Goal: Information Seeking & Learning: Compare options

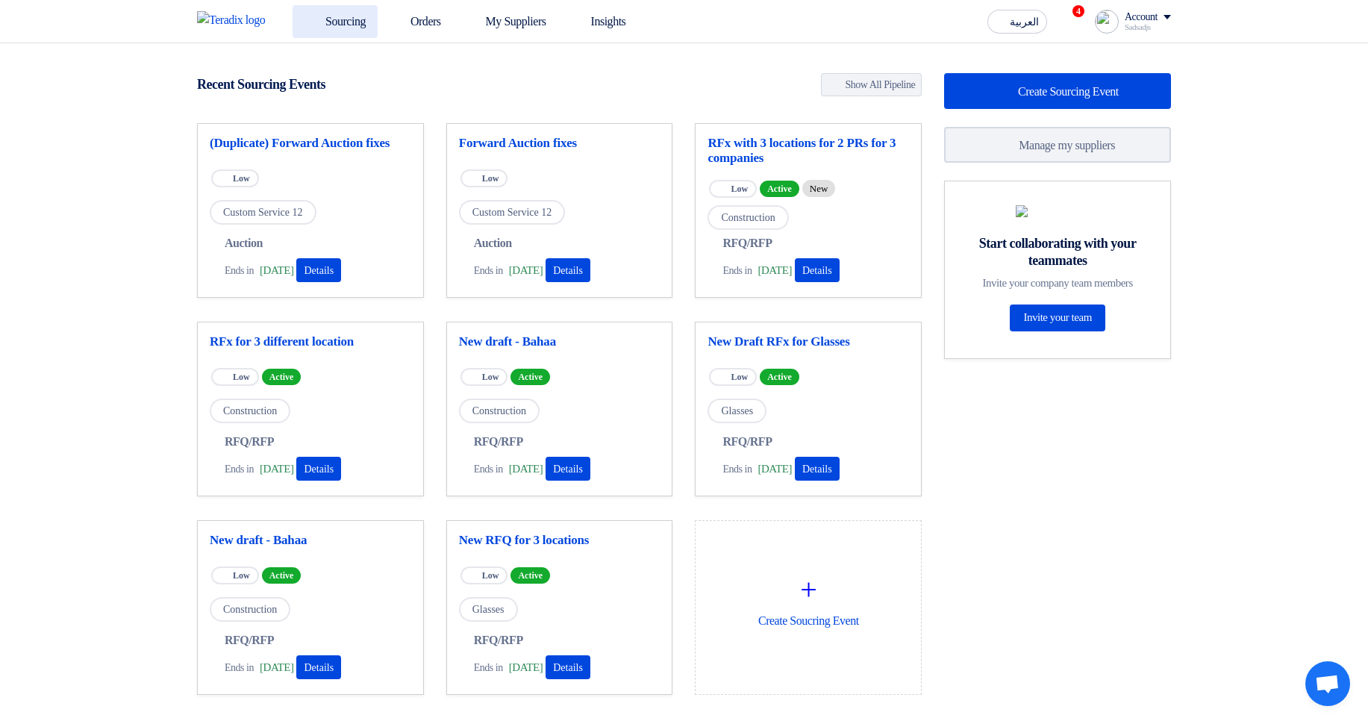
click at [367, 28] on link "Sourcing" at bounding box center [335, 21] width 85 height 33
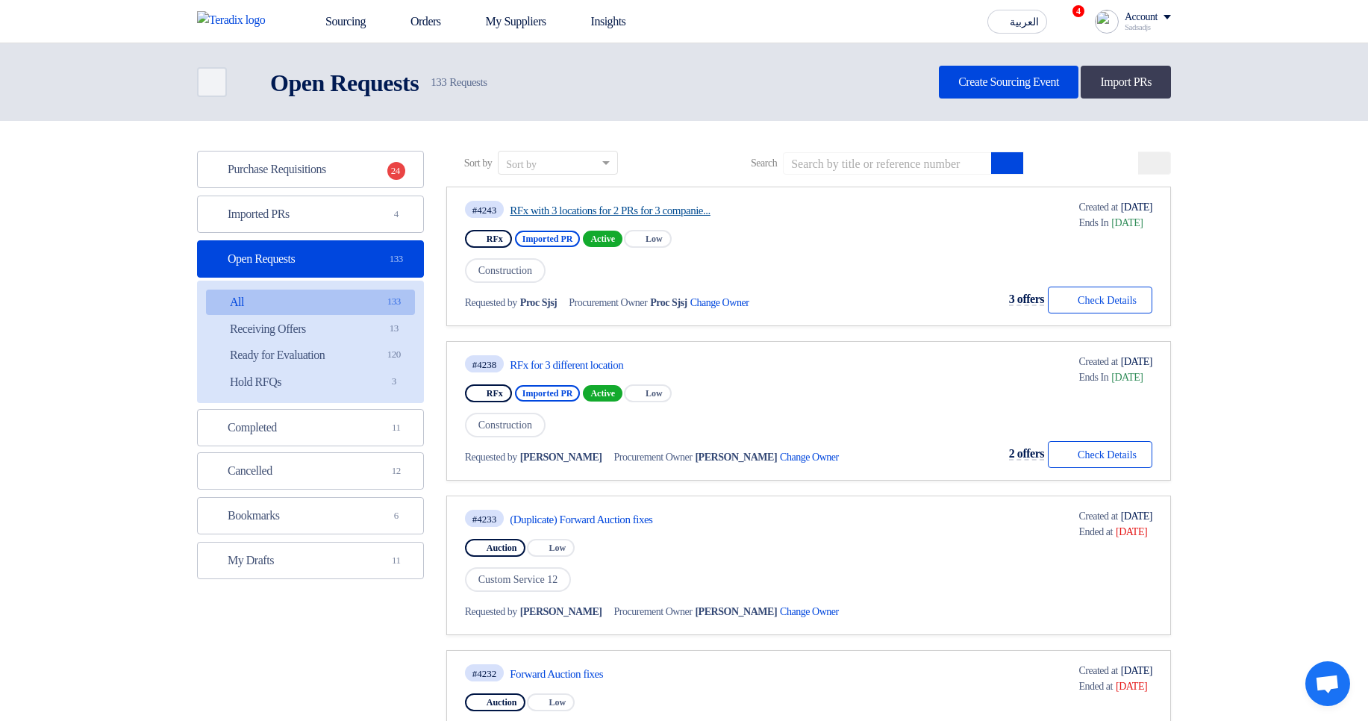
click at [580, 209] on link "RFx with 3 locations for 2 PRs for 3 companie..." at bounding box center [650, 210] width 280 height 13
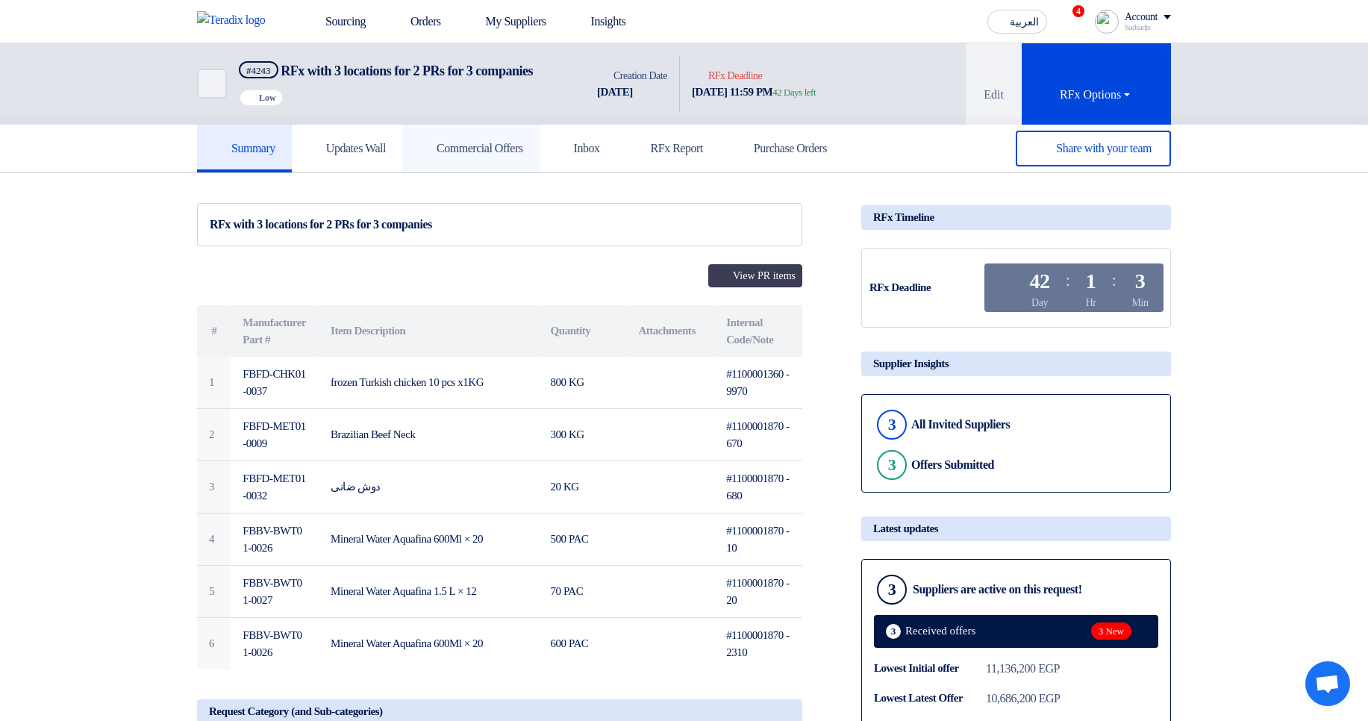
click at [498, 172] on link "Commercial Offers" at bounding box center [470, 149] width 137 height 48
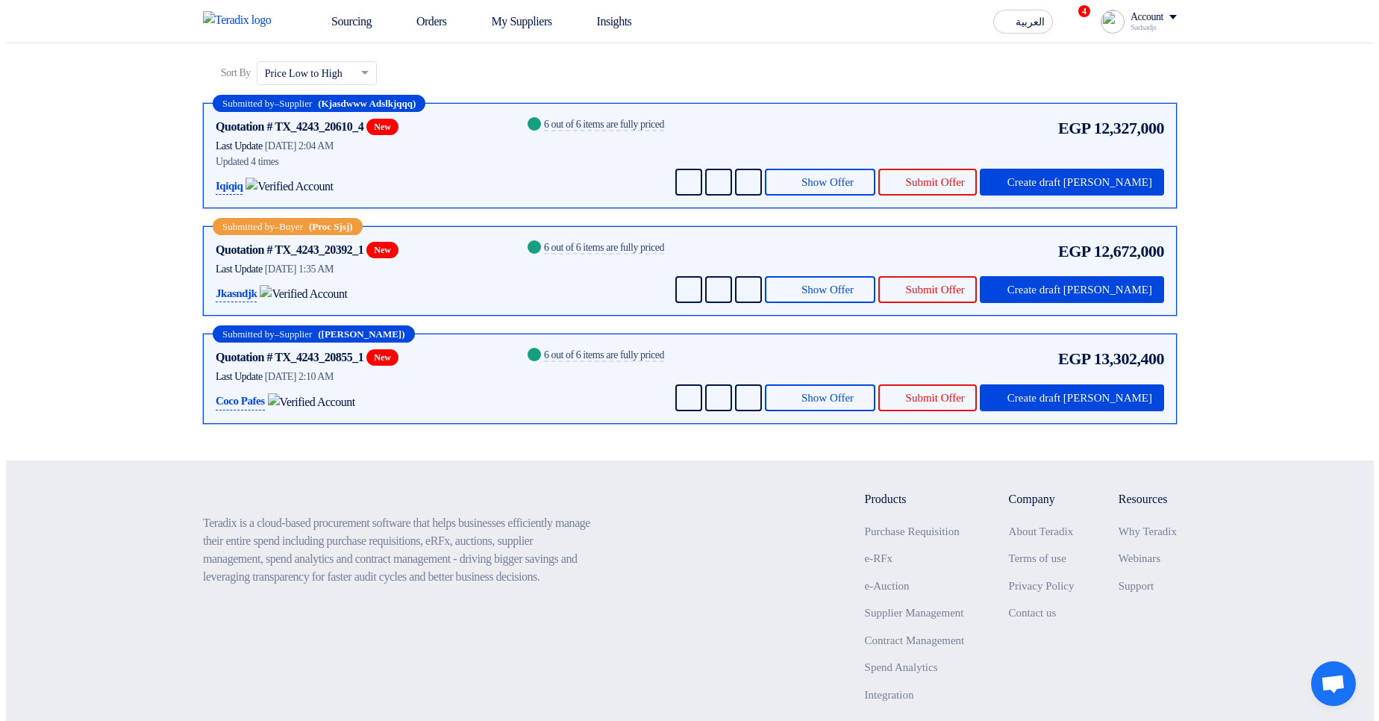
scroll to position [90, 0]
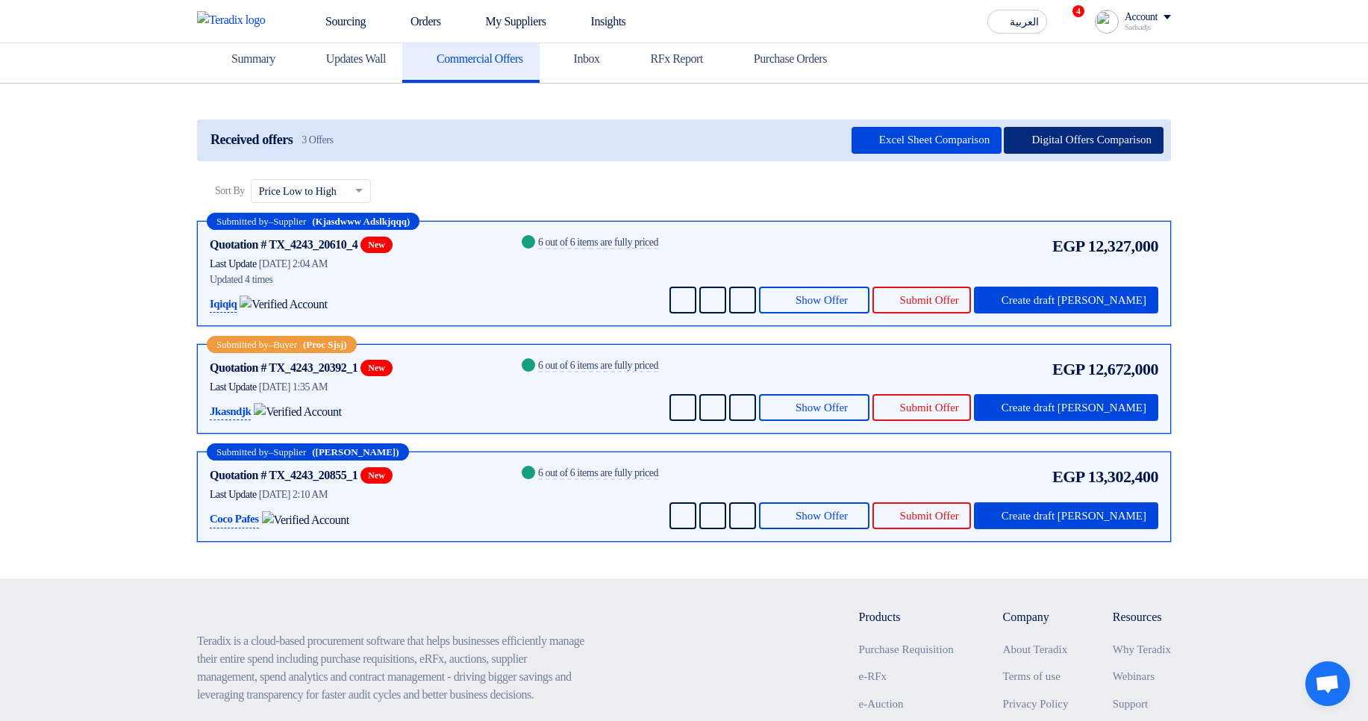
click at [1079, 154] on button "Digital Offers Comparison" at bounding box center [1084, 140] width 160 height 27
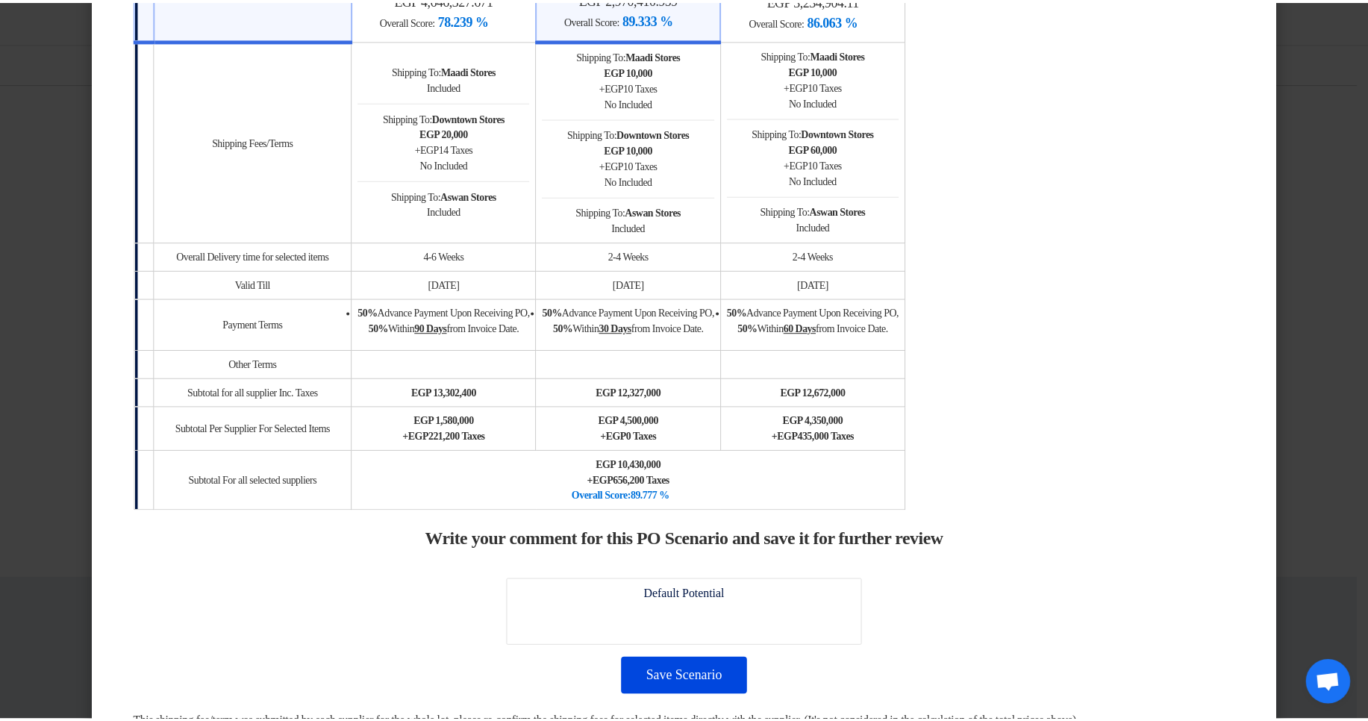
scroll to position [1254, 0]
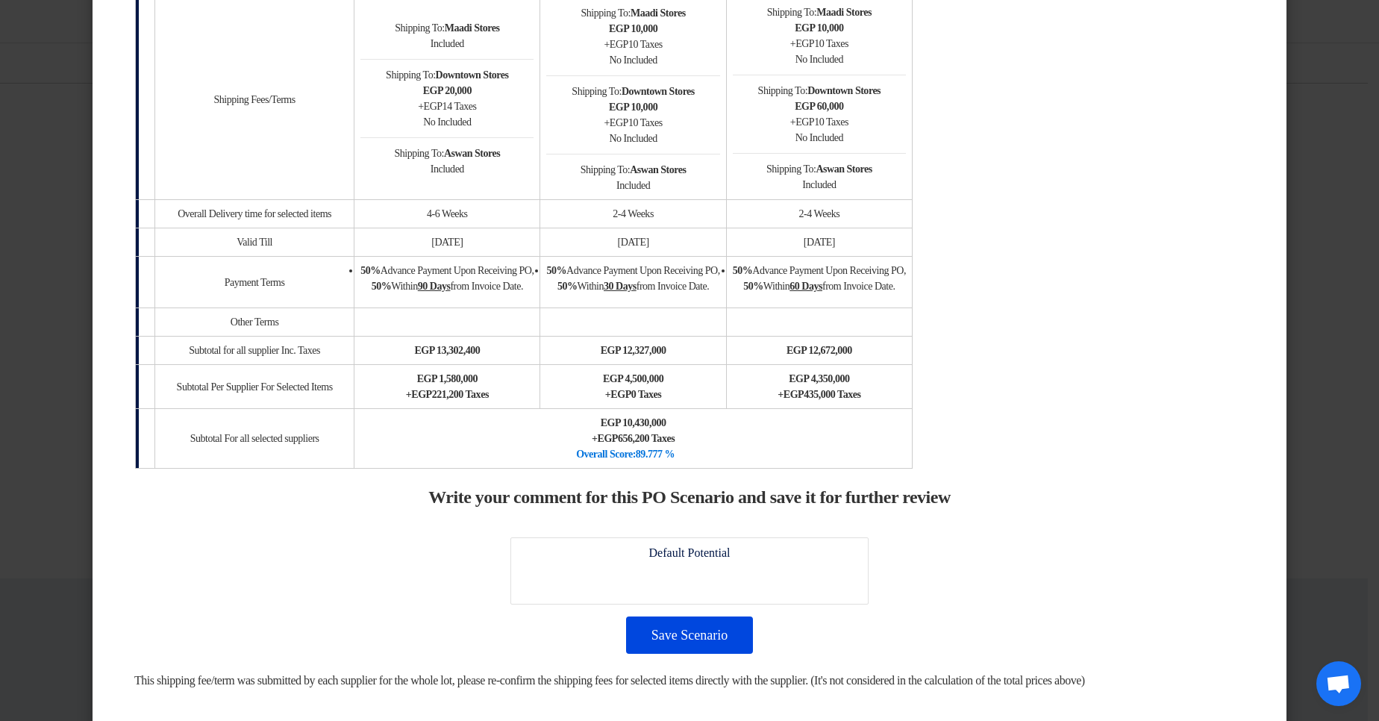
click at [1295, 122] on modal-container "× Offers Comparison Table Bahaa Custom Criteria × Overall × Export as PDF Magic…" at bounding box center [689, 360] width 1379 height 721
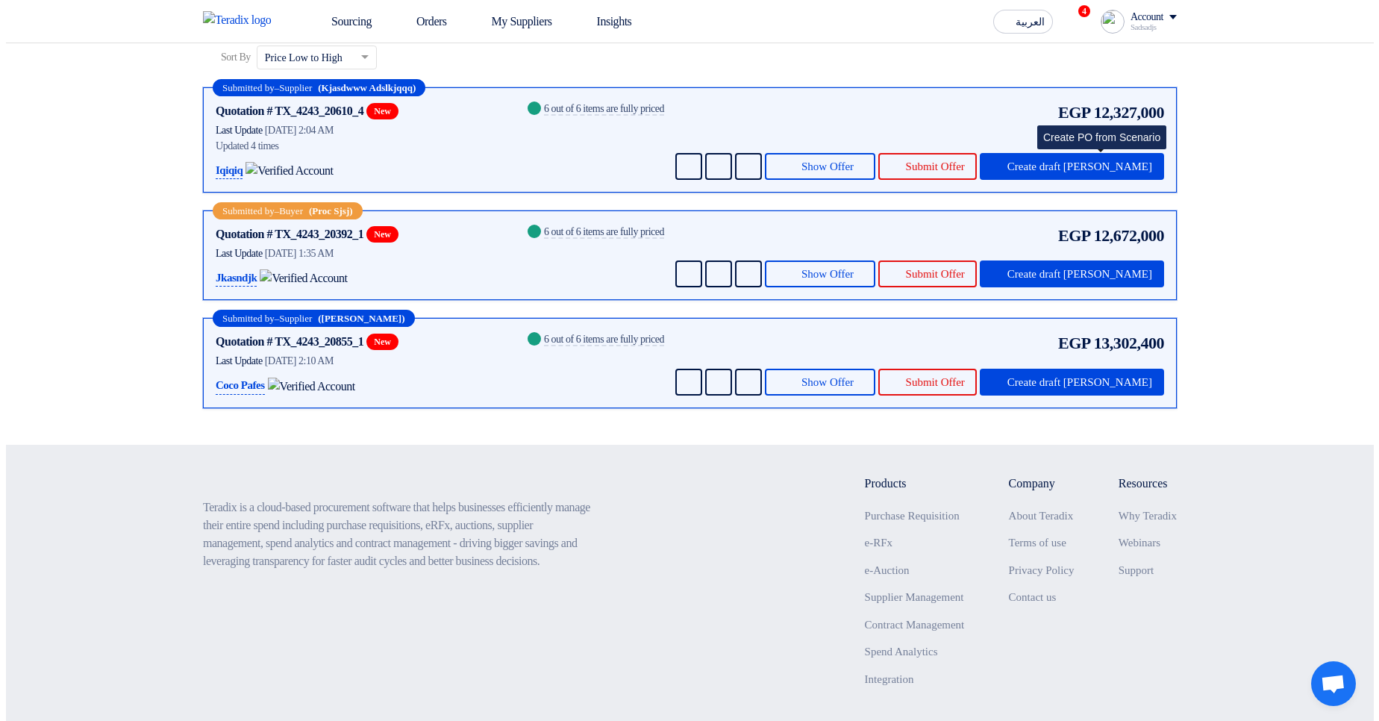
scroll to position [179, 0]
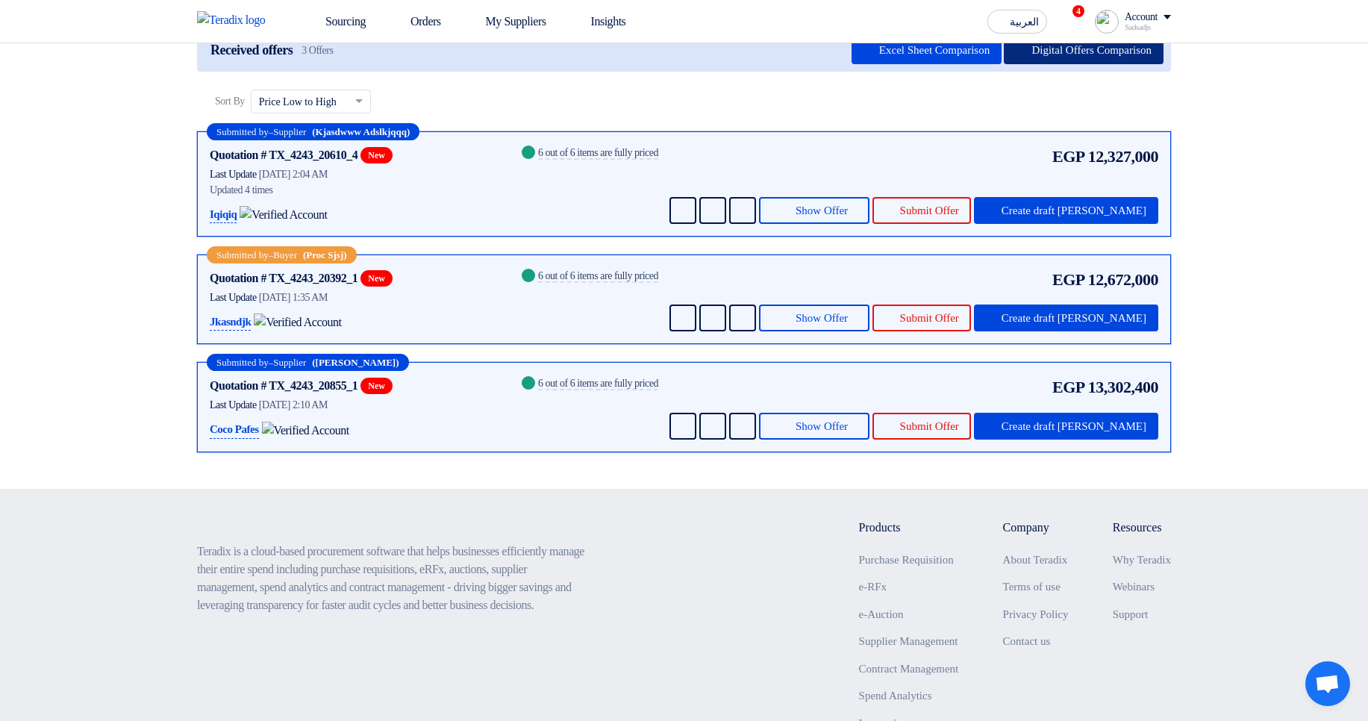
click at [1083, 64] on button "Digital Offers Comparison" at bounding box center [1084, 50] width 160 height 27
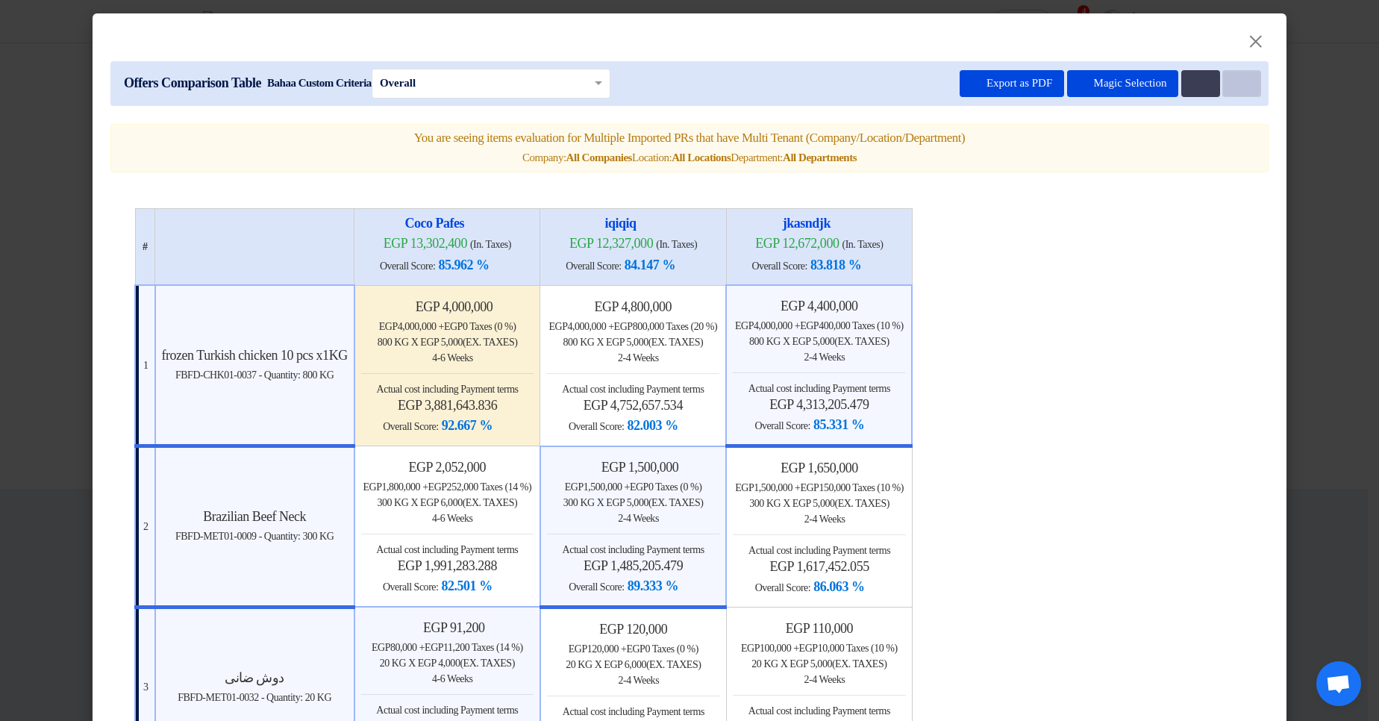
click at [1235, 86] on icon "Item Card filters" at bounding box center [1240, 83] width 11 height 11
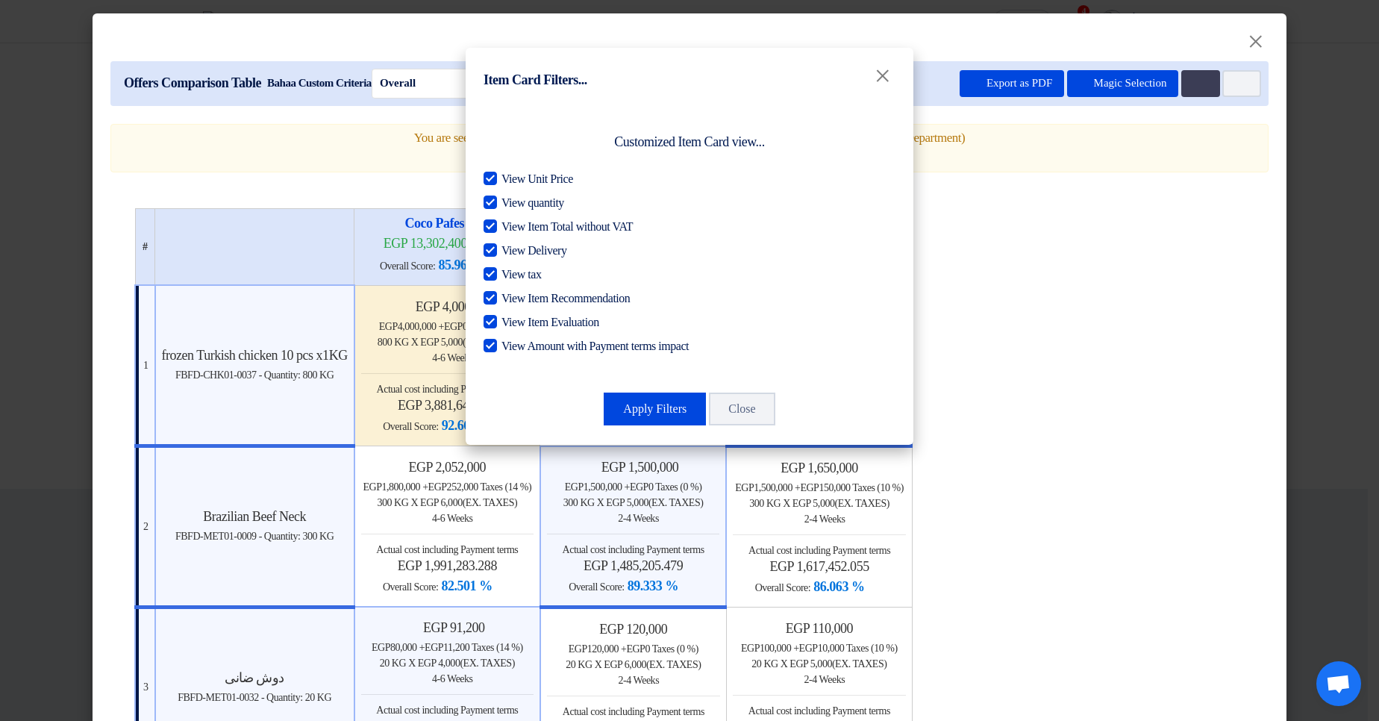
click at [565, 349] on span "View Amount with Payment terms impact" at bounding box center [595, 346] width 187 height 18
click at [511, 347] on input "View Amount with Payment terms impact" at bounding box center [507, 342] width 10 height 10
checkbox input "false"
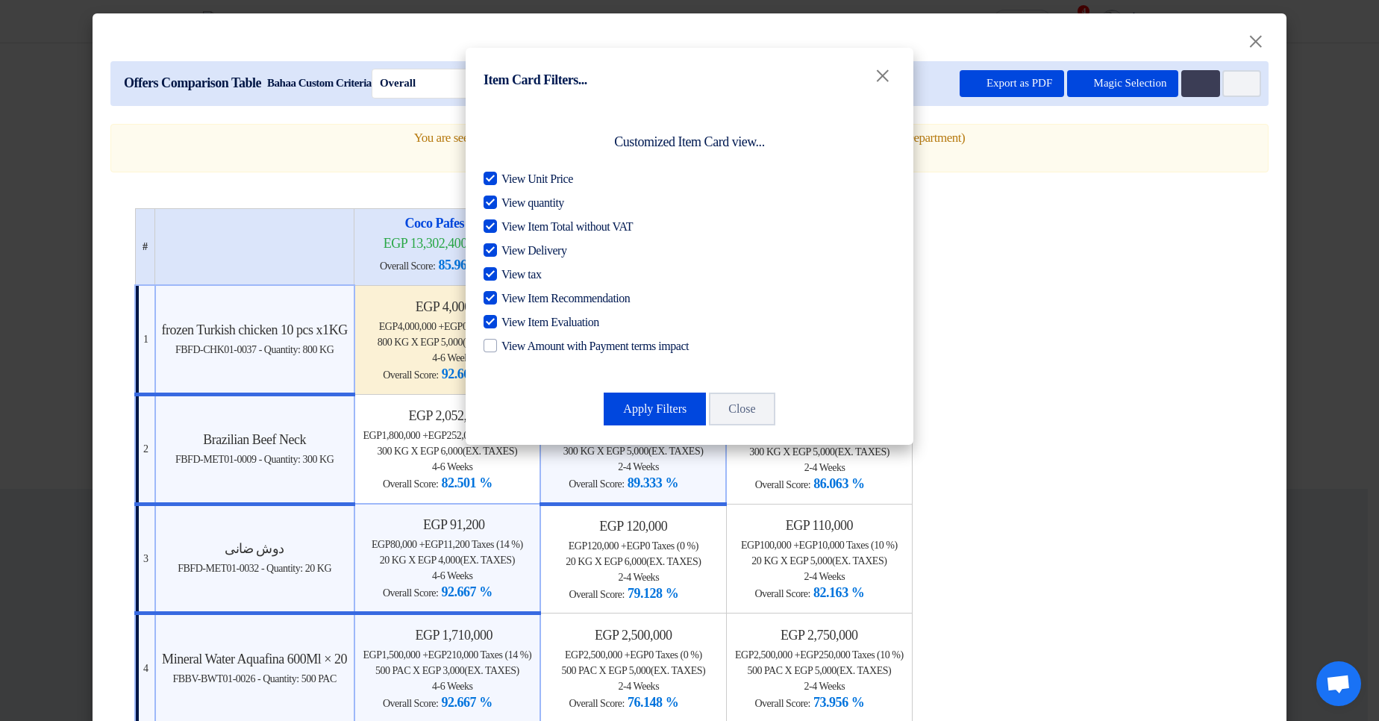
click at [547, 319] on span "View Item Evaluation" at bounding box center [551, 323] width 98 height 18
click at [511, 319] on input "View Item Evaluation" at bounding box center [507, 319] width 10 height 10
checkbox input "false"
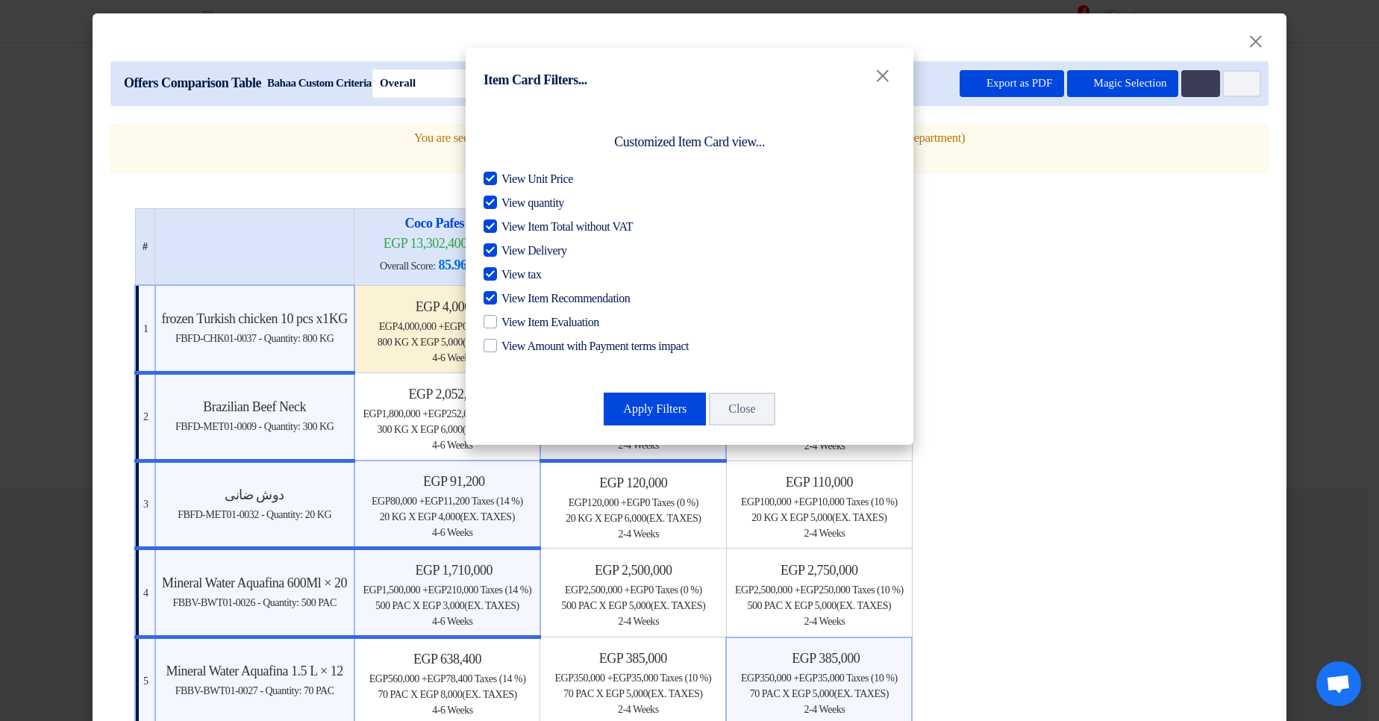
click at [546, 296] on span "View Item Recommendation" at bounding box center [566, 299] width 128 height 18
click at [511, 296] on input "View Item Recommendation" at bounding box center [507, 295] width 10 height 10
checkbox input "false"
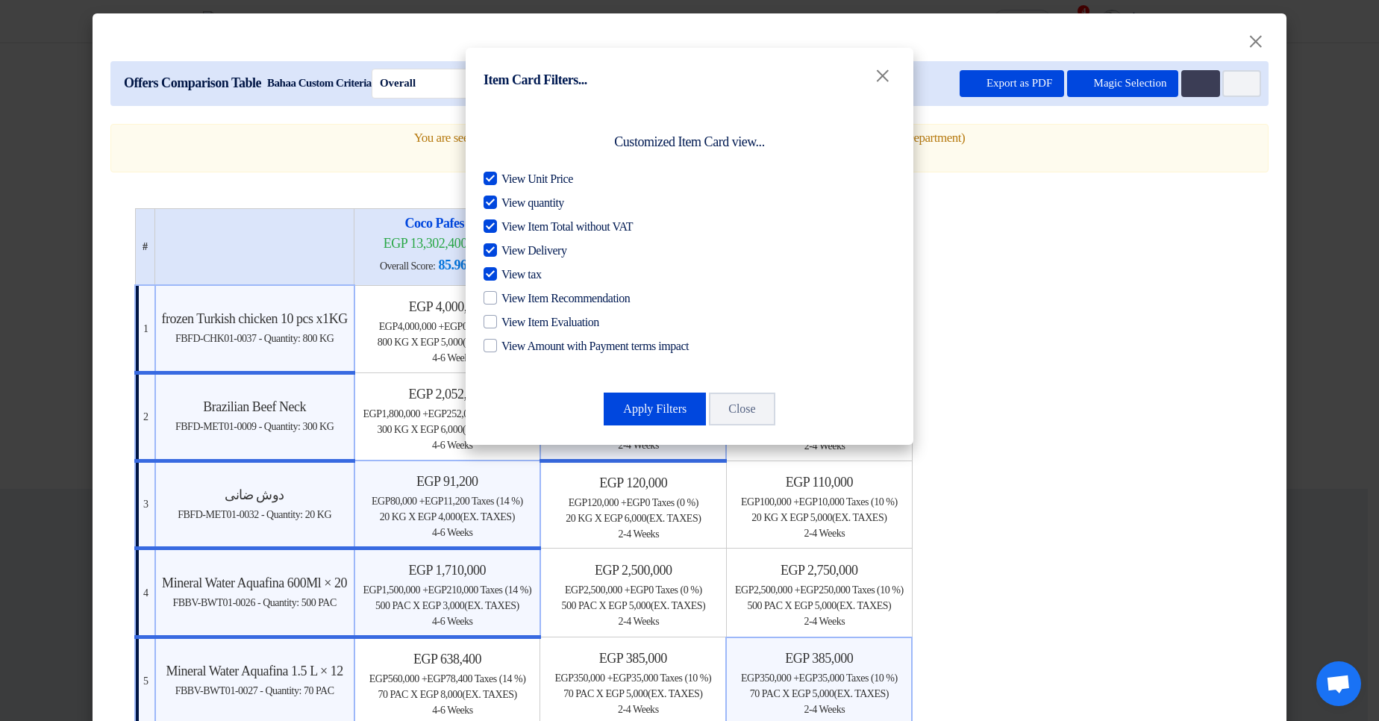
click at [528, 277] on span "View tax" at bounding box center [522, 275] width 40 height 18
click at [511, 275] on input "View tax" at bounding box center [507, 271] width 10 height 10
checkbox input "false"
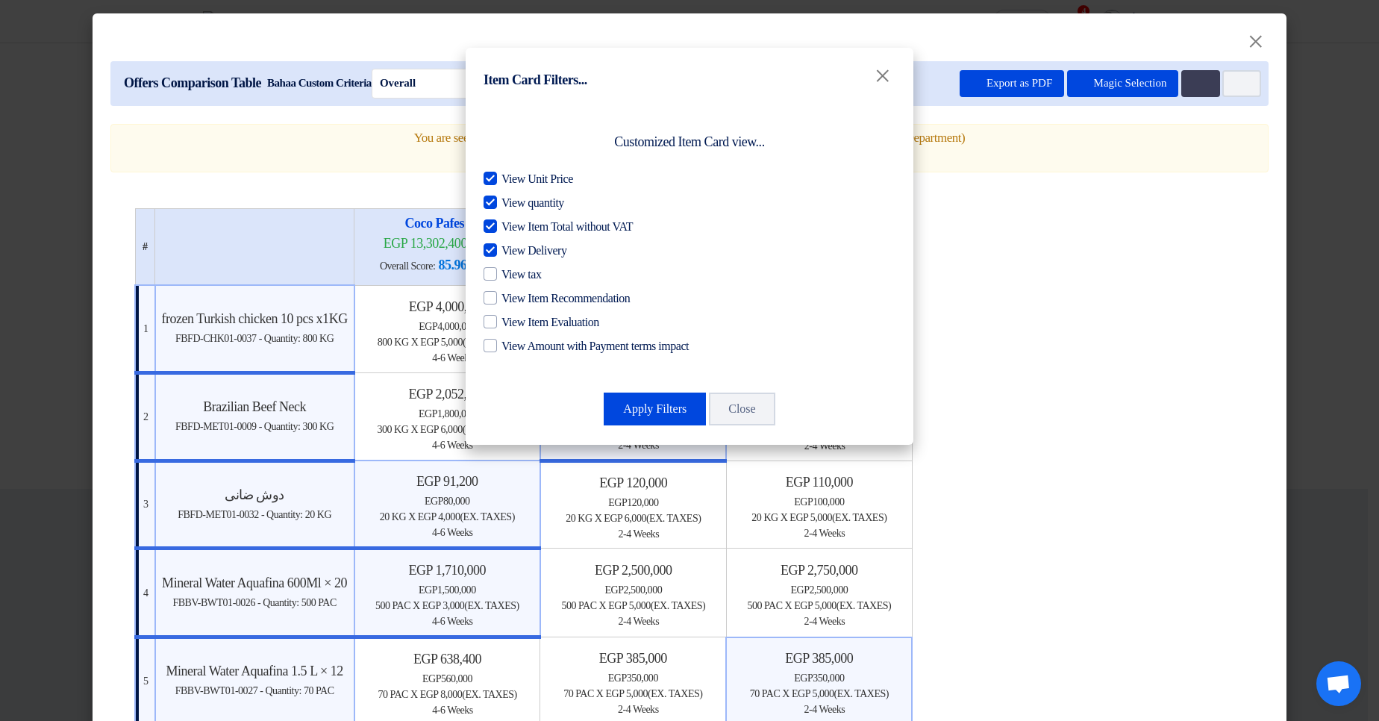
click at [525, 248] on span "View Delivery" at bounding box center [534, 251] width 65 height 18
click at [511, 248] on input "View Delivery" at bounding box center [507, 247] width 10 height 10
checkbox input "false"
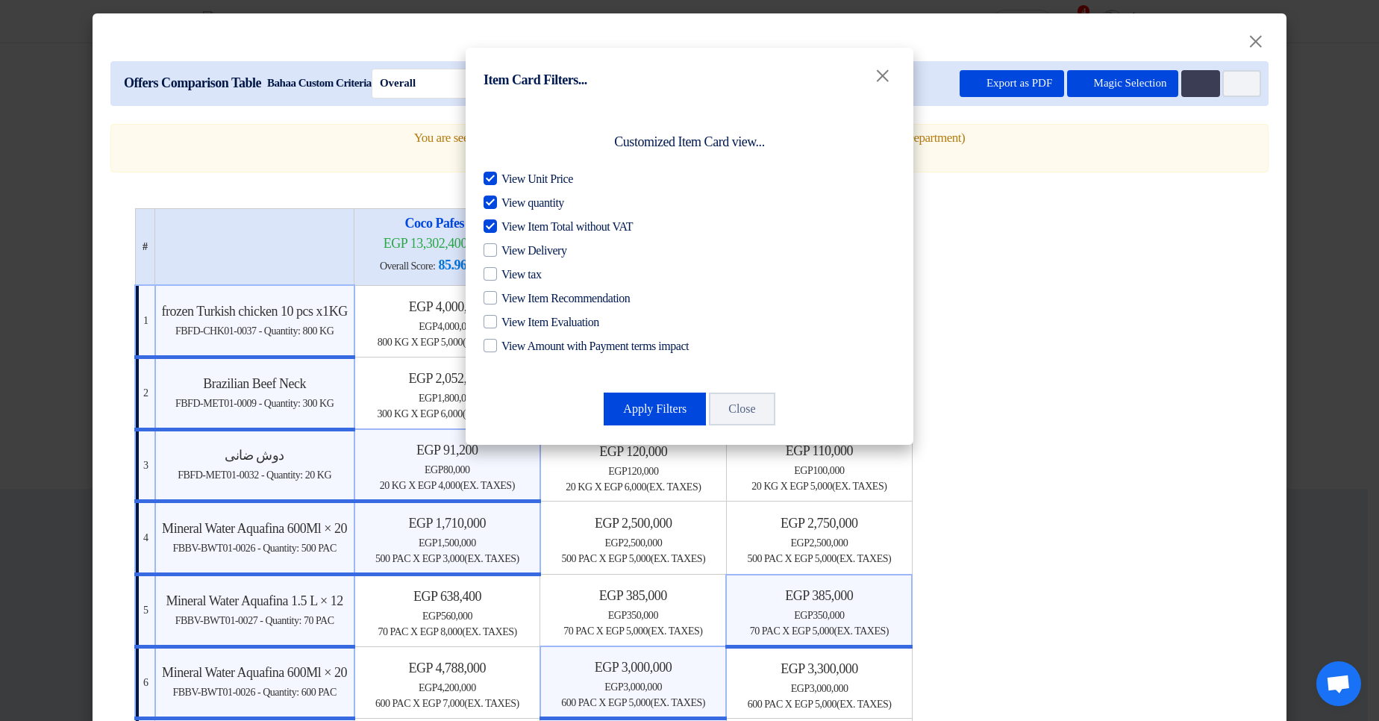
click at [534, 222] on span "View Item Total without VAT" at bounding box center [567, 227] width 131 height 18
click at [511, 222] on input "View Item Total without VAT" at bounding box center [507, 223] width 10 height 10
checkbox input "false"
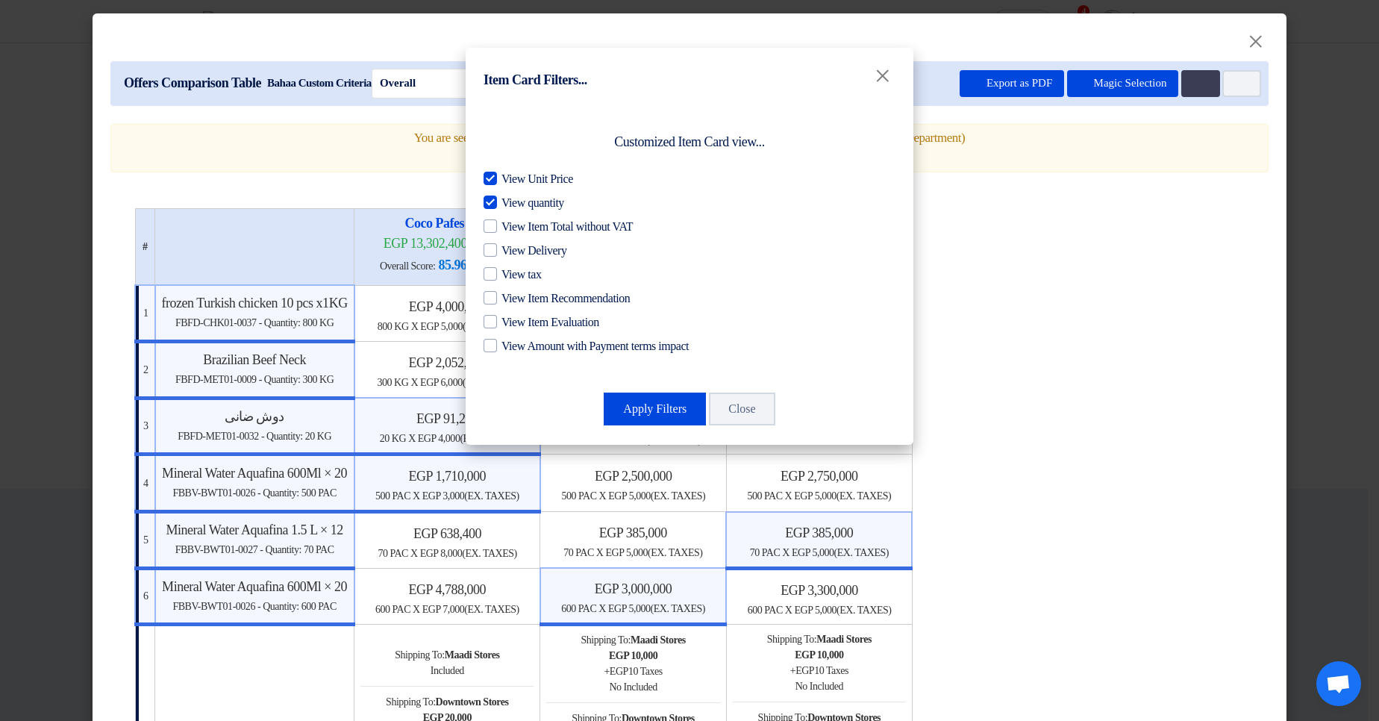
click at [526, 198] on span "View quantity" at bounding box center [533, 203] width 63 height 18
click at [511, 198] on input "View quantity" at bounding box center [507, 199] width 10 height 10
checkbox input "false"
click at [527, 177] on span "View Unit Price" at bounding box center [538, 179] width 72 height 18
click at [511, 177] on input "View Unit Price" at bounding box center [507, 175] width 10 height 10
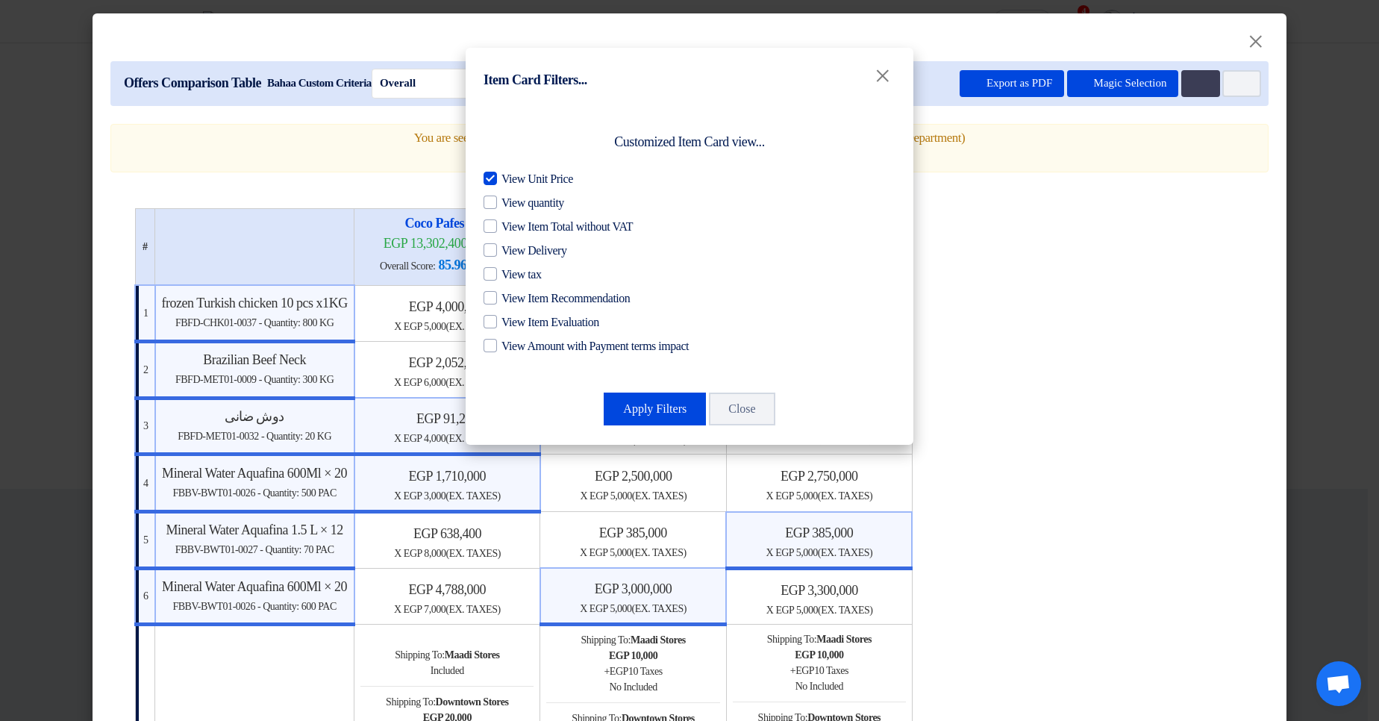
checkbox input "false"
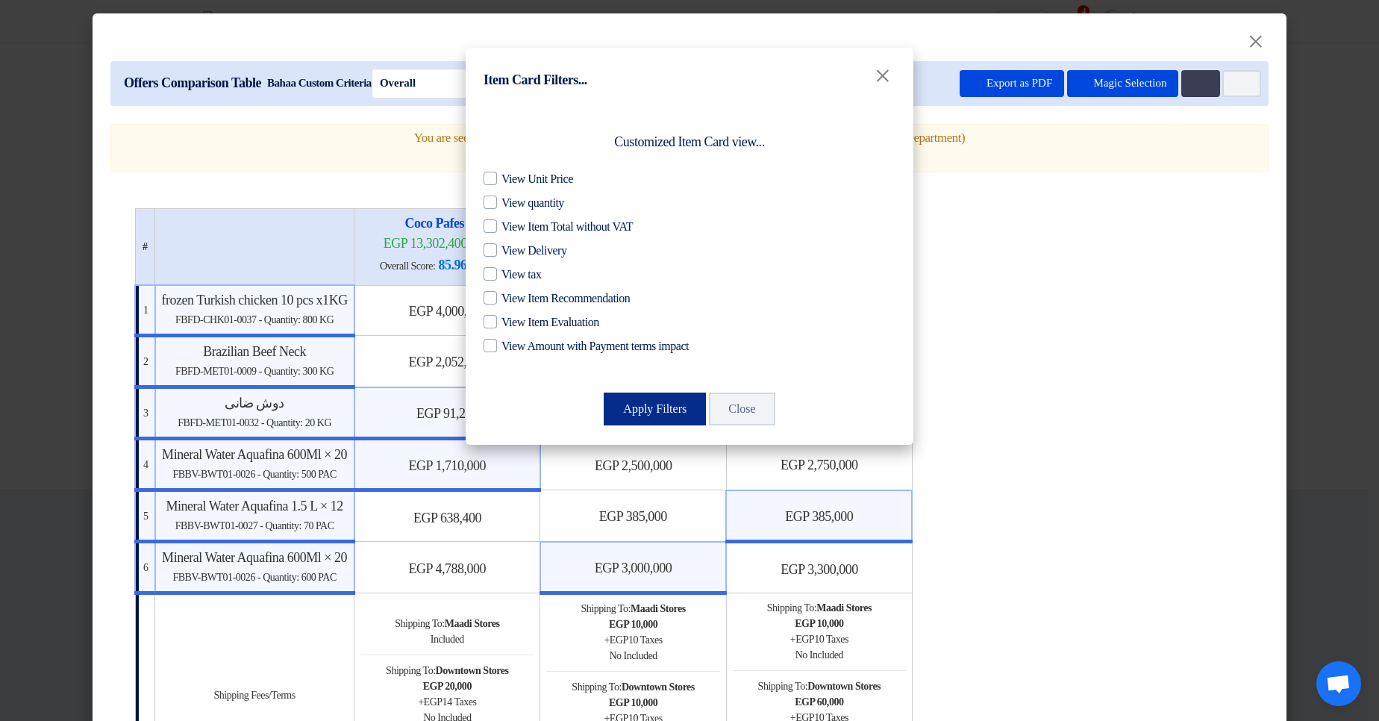
click at [650, 408] on button "Apply Filters" at bounding box center [655, 409] width 102 height 33
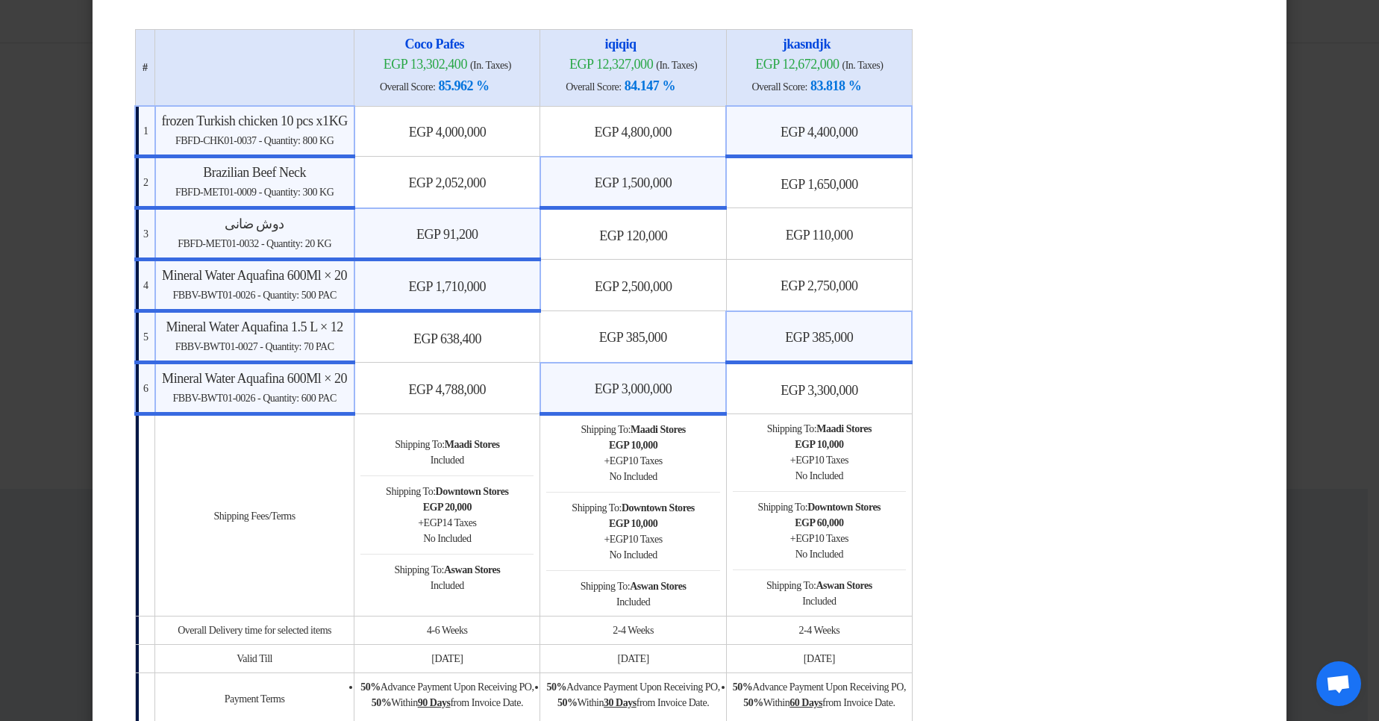
click at [1296, 157] on modal-container "× Offers Comparison Table Bahaa Custom Criteria × Overall × Export as PDF Magic…" at bounding box center [689, 360] width 1379 height 721
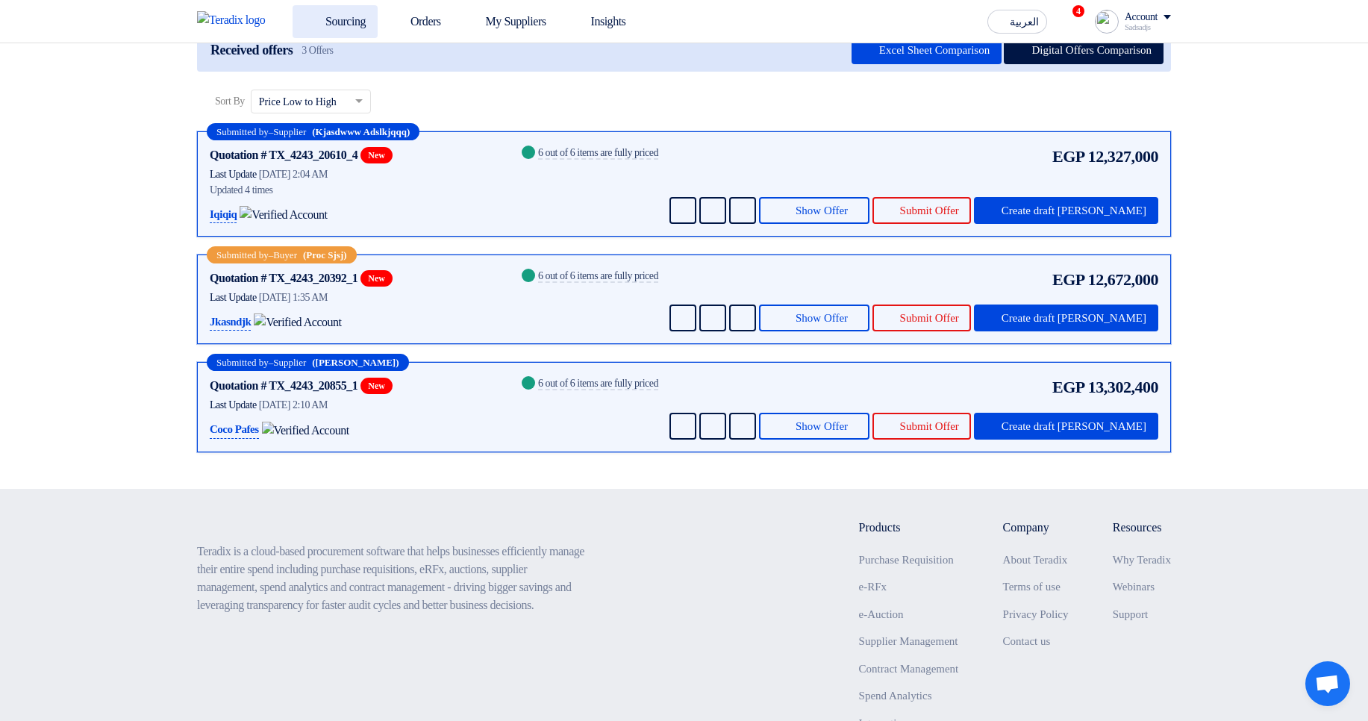
click at [305, 13] on use at bounding box center [305, 13] width 0 height 0
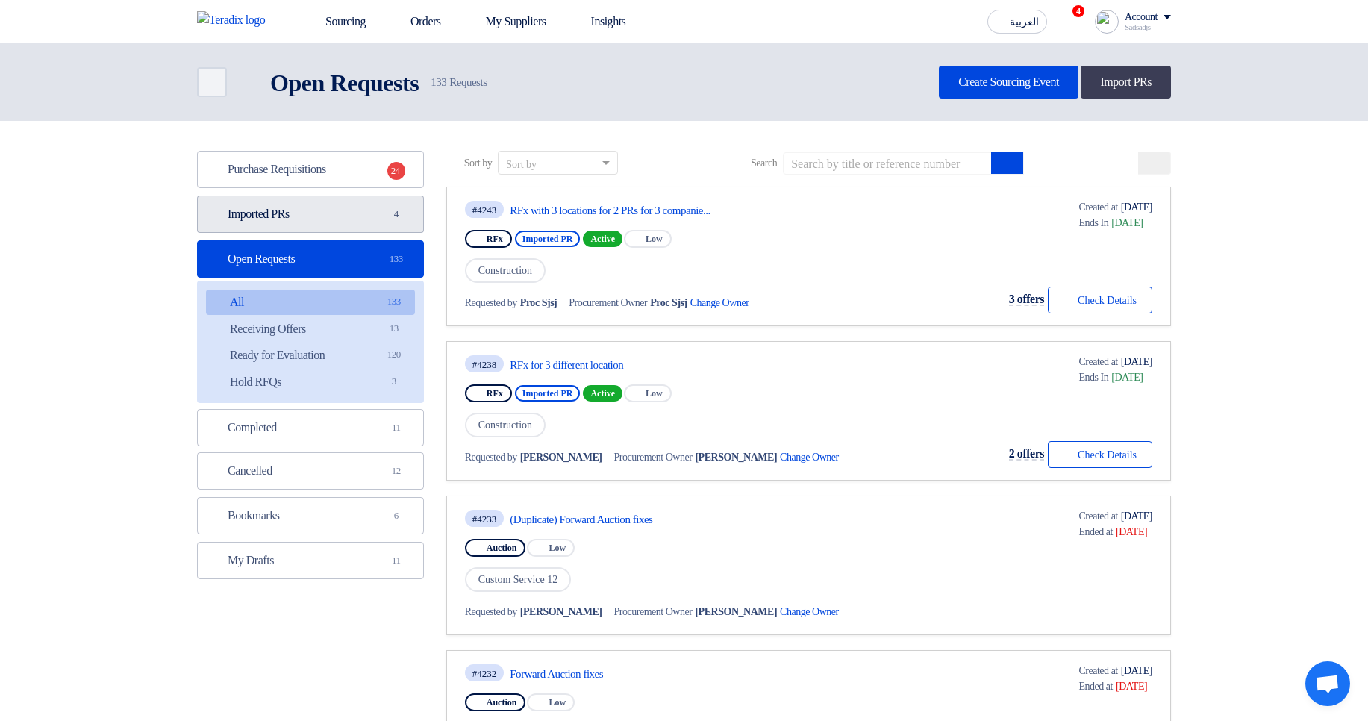
click at [391, 216] on span "4" at bounding box center [396, 214] width 18 height 15
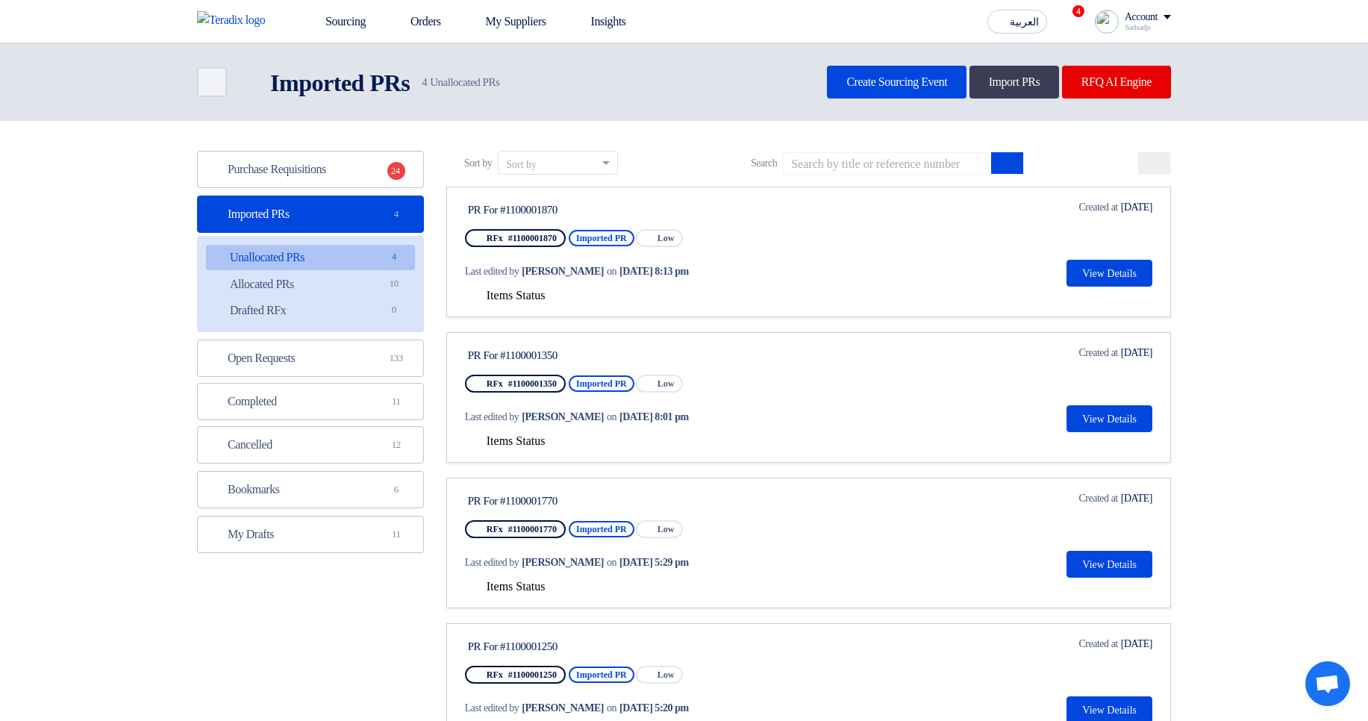
scroll to position [90, 0]
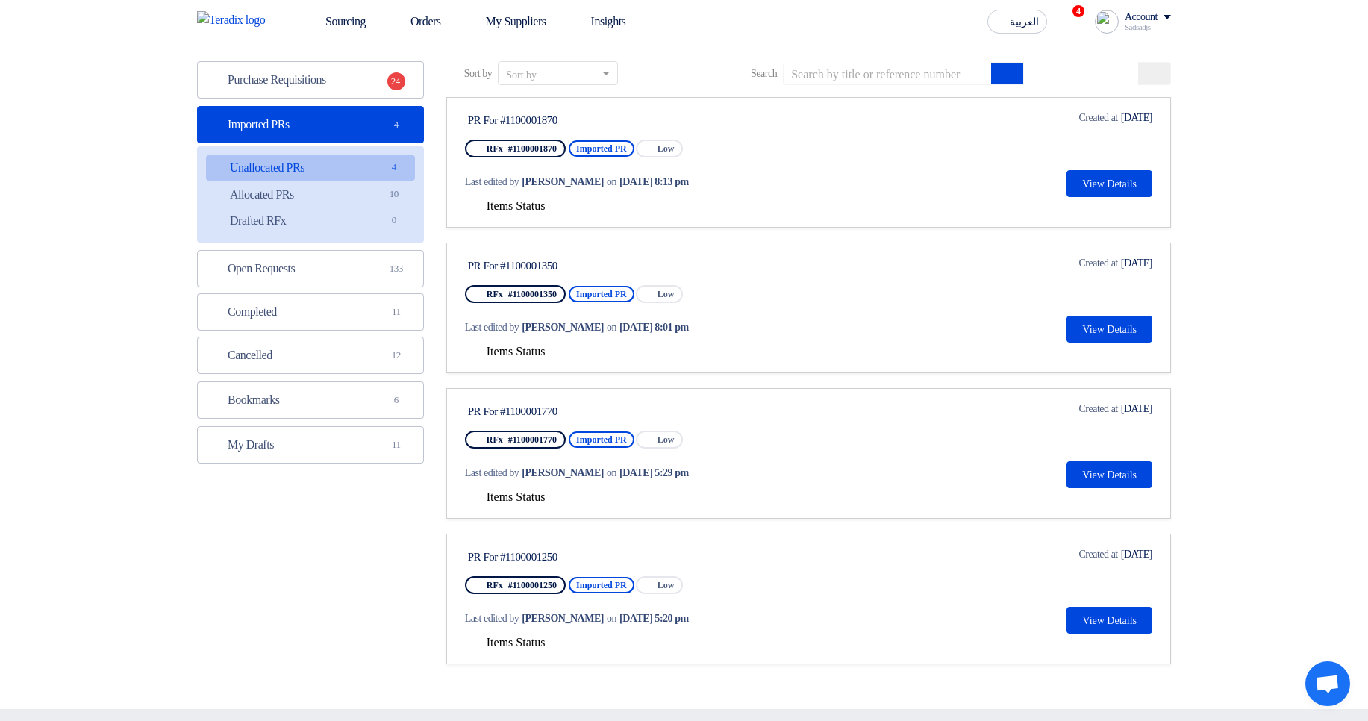
click at [515, 202] on span "Items Status" at bounding box center [516, 205] width 59 height 13
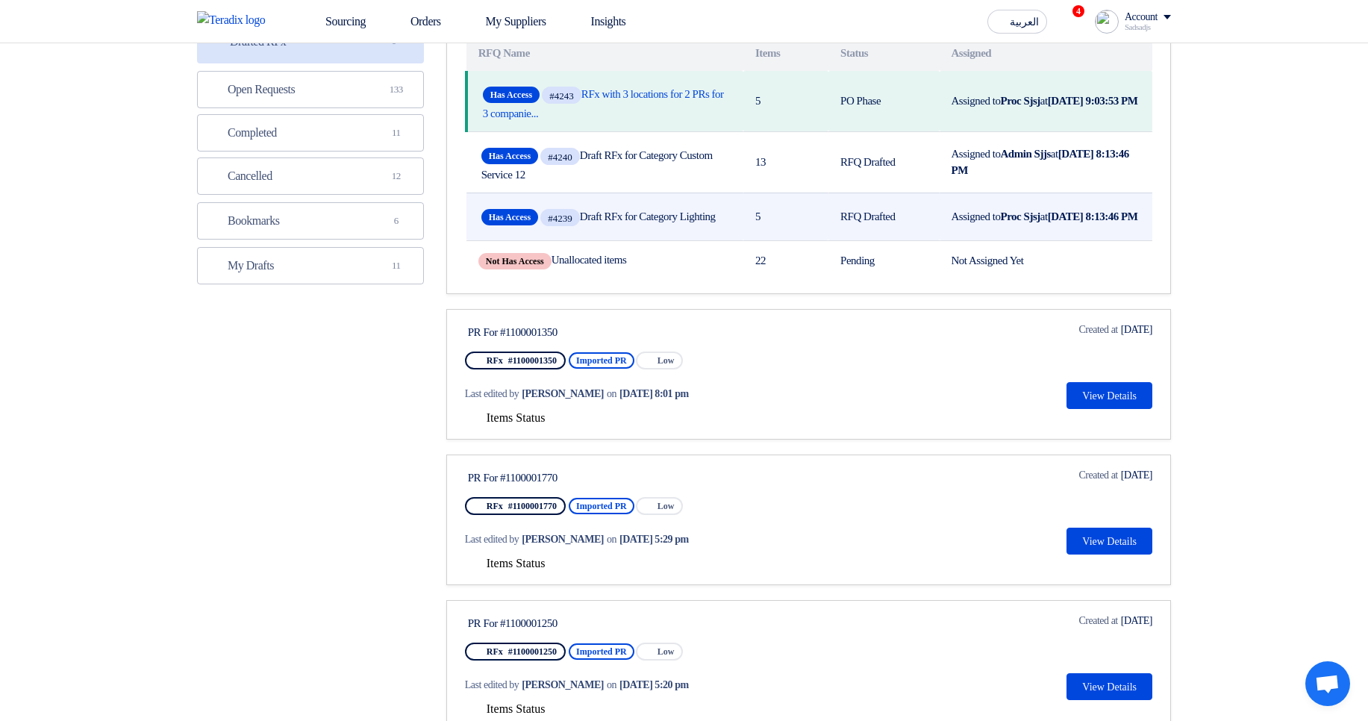
scroll to position [179, 0]
